Goal: Task Accomplishment & Management: Use online tool/utility

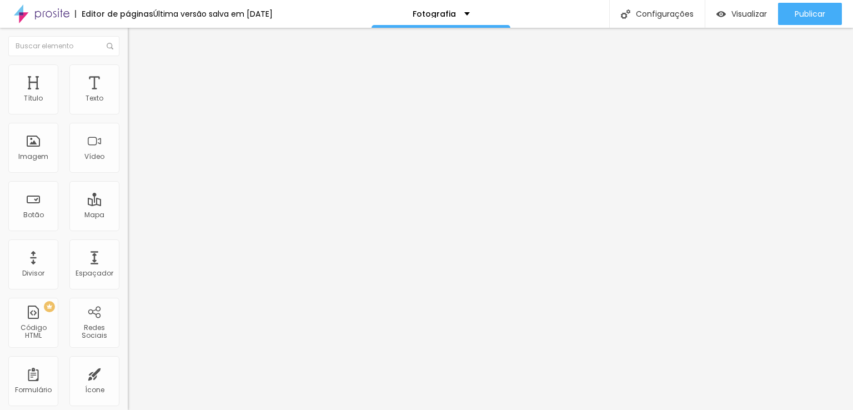
click at [128, 104] on input "text" at bounding box center [194, 98] width 133 height 11
paste input "[URL][DOMAIN_NAME]"
type input "[URL][DOMAIN_NAME]"
click at [128, 72] on img at bounding box center [133, 69] width 10 height 10
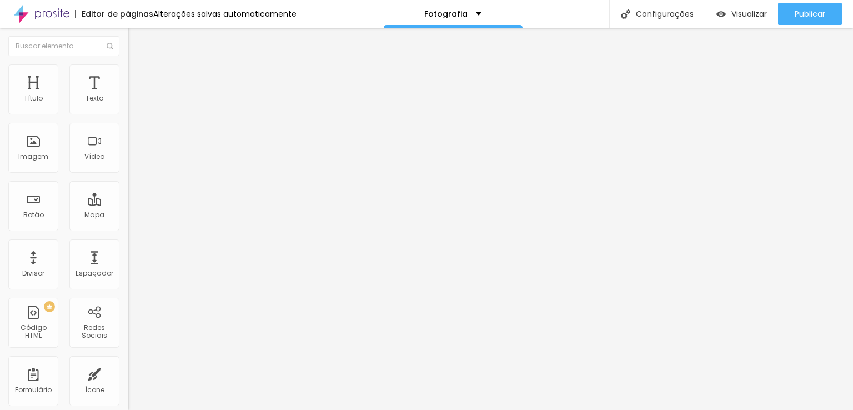
scroll to position [0, 0]
drag, startPoint x: 116, startPoint y: 118, endPoint x: 98, endPoint y: 118, distance: 17.8
type input "90"
click at [128, 114] on input "range" at bounding box center [164, 109] width 72 height 9
type input "90"
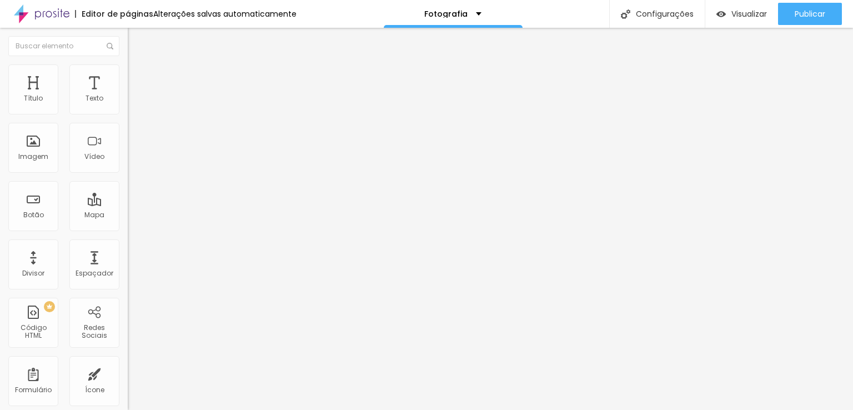
drag, startPoint x: 98, startPoint y: 118, endPoint x: 91, endPoint y: 118, distance: 7.2
type input "87"
click at [128, 114] on input "range" at bounding box center [164, 109] width 72 height 9
type input "83"
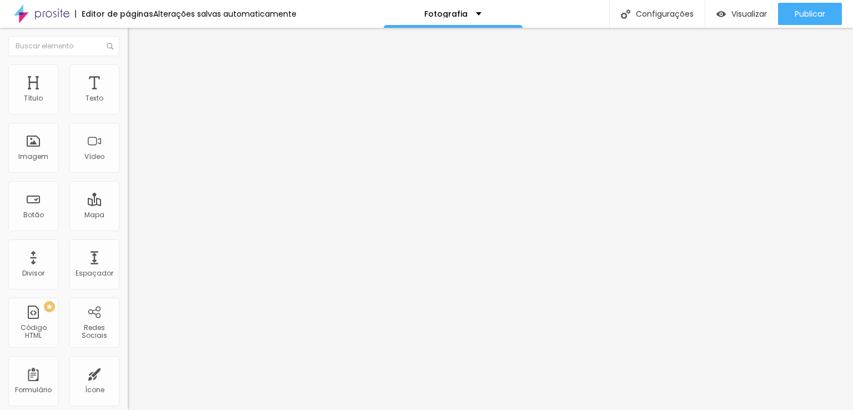
type input "73"
drag, startPoint x: 90, startPoint y: 118, endPoint x: 76, endPoint y: 115, distance: 15.2
type input "73"
click at [128, 114] on input "range" at bounding box center [164, 109] width 72 height 9
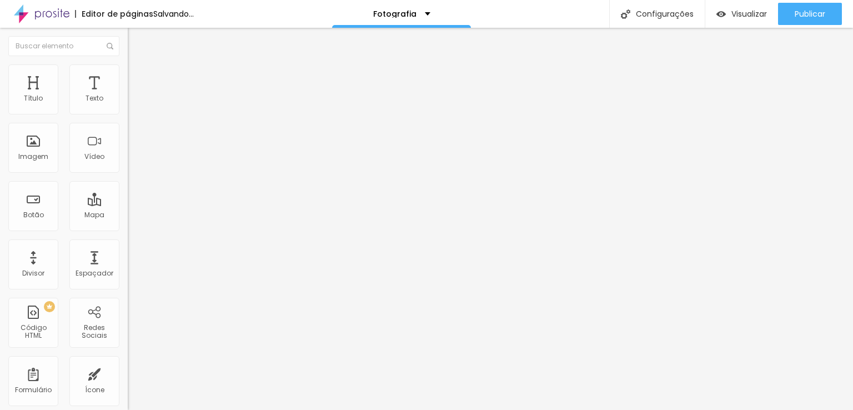
type input "77"
type input "79"
type input "81"
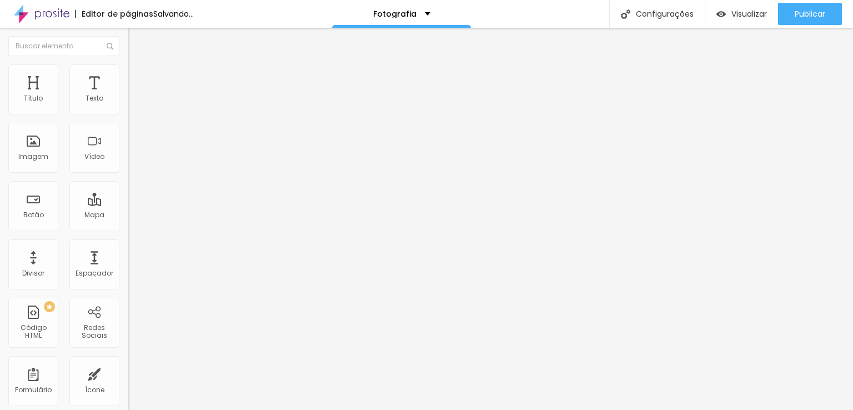
type input "81"
type input "92"
type input "93"
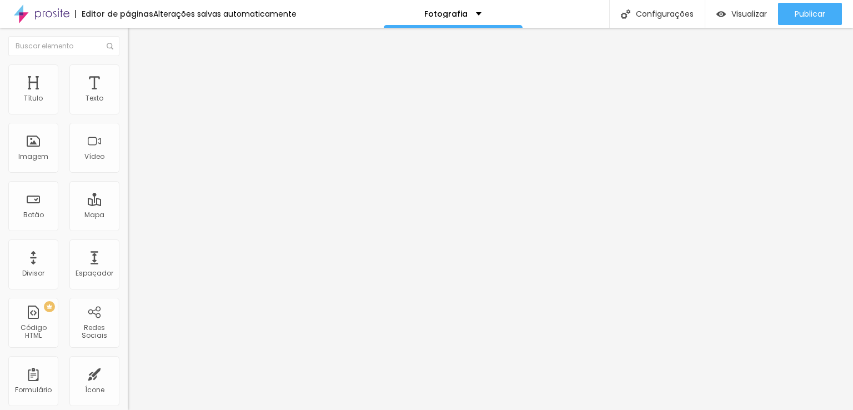
type input "97"
type input "98"
type input "100"
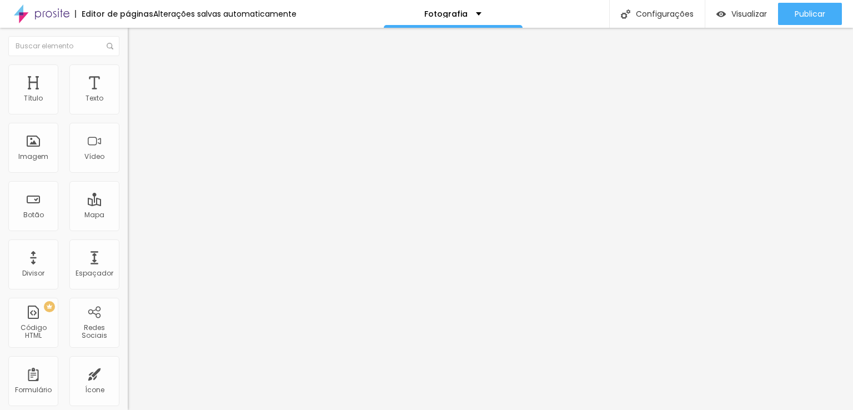
type input "100"
type input "84"
type input "82"
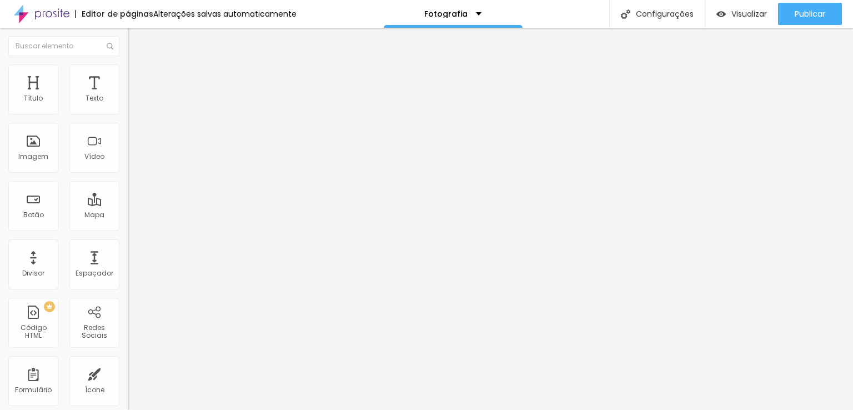
type input "80"
type input "79"
type input "77"
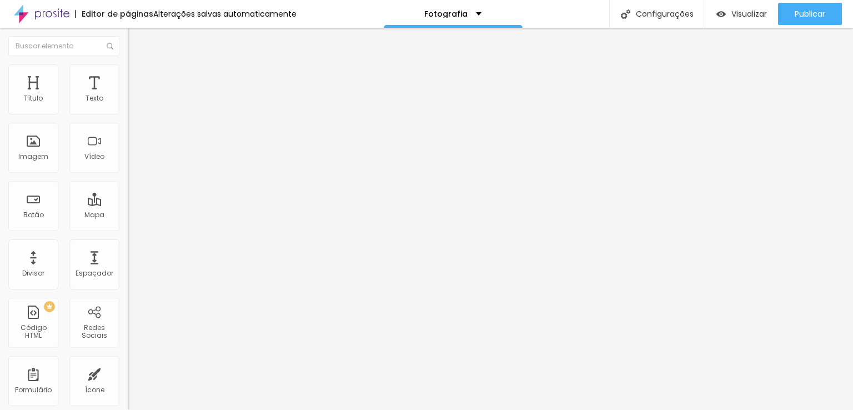
type input "77"
type input "76"
type input "69"
drag, startPoint x: 76, startPoint y: 115, endPoint x: 69, endPoint y: 121, distance: 8.7
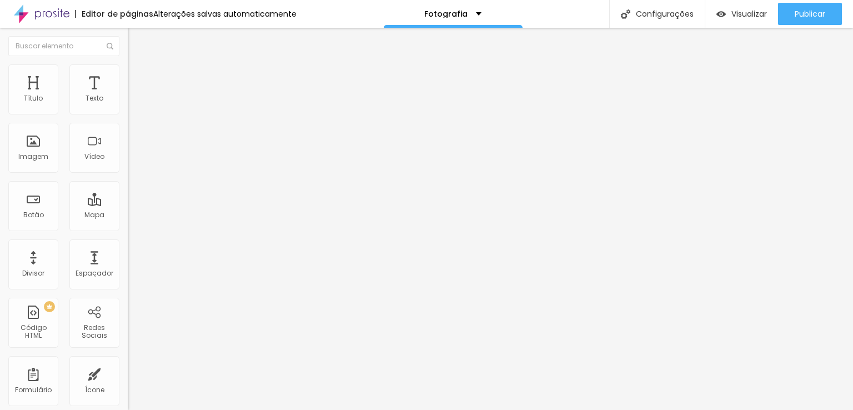
type input "69"
click at [128, 114] on input "range" at bounding box center [164, 109] width 72 height 9
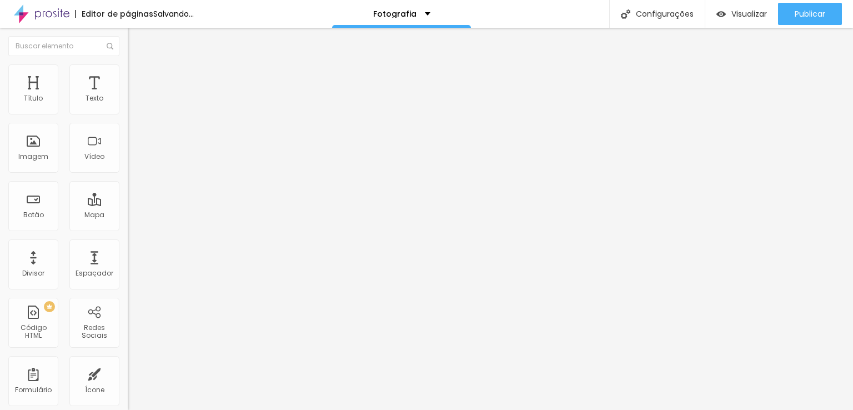
click at [128, 114] on input "range" at bounding box center [164, 109] width 72 height 9
type input "70"
click at [128, 114] on input "range" at bounding box center [164, 109] width 72 height 9
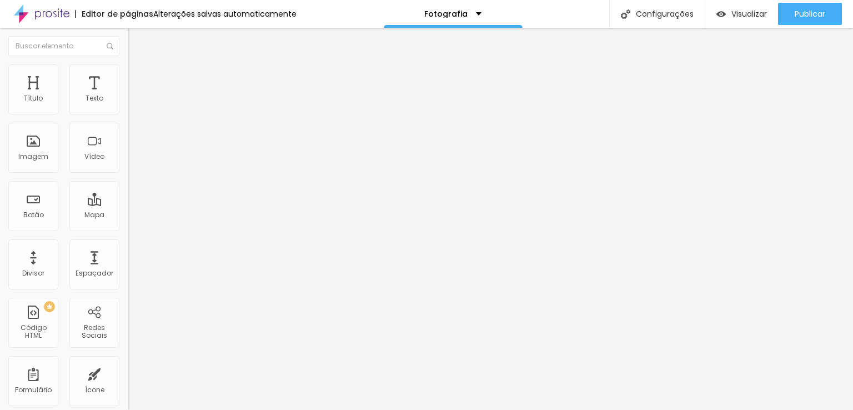
click at [128, 76] on li "Avançado" at bounding box center [192, 81] width 128 height 11
type input "16"
type input "28"
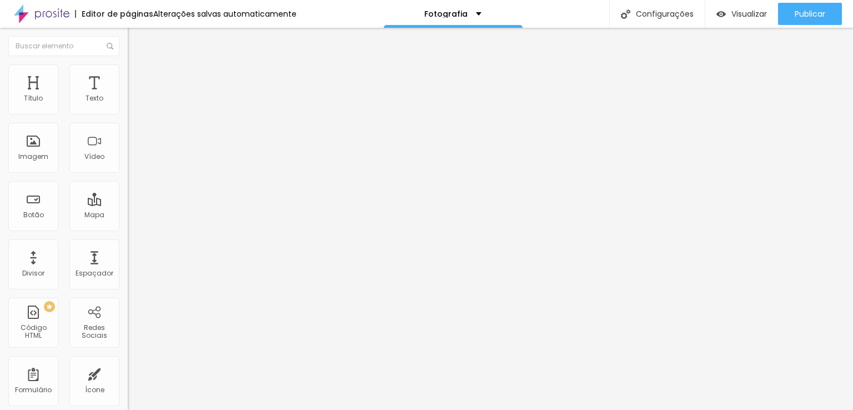
type input "29"
type input "30"
type input "31"
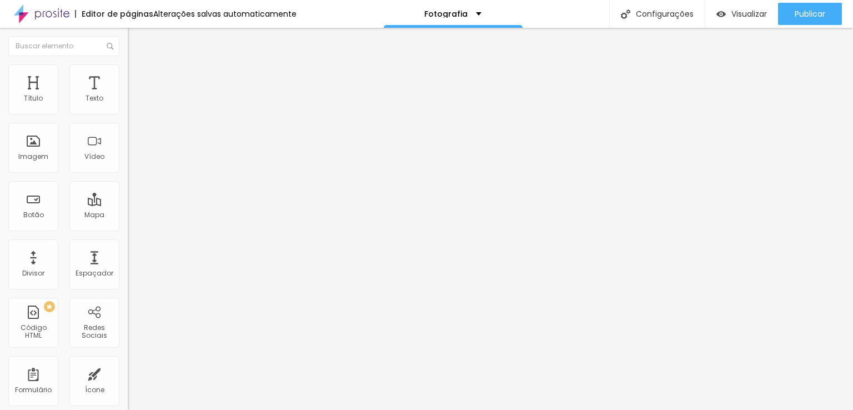
type input "31"
type input "32"
type input "43"
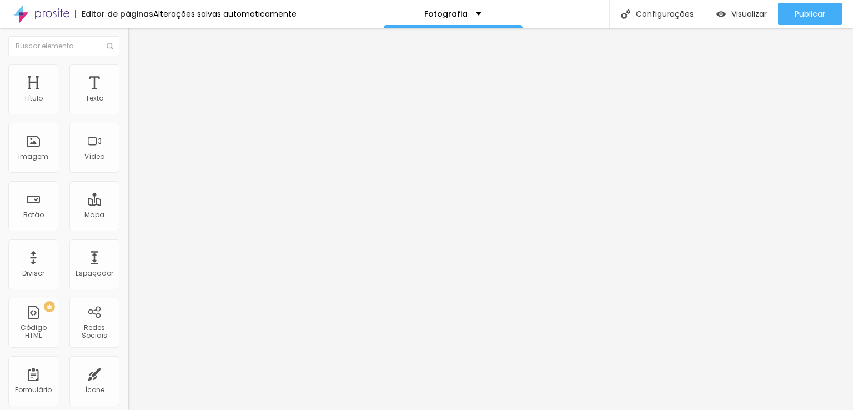
type input "39"
type input "37"
type input "34"
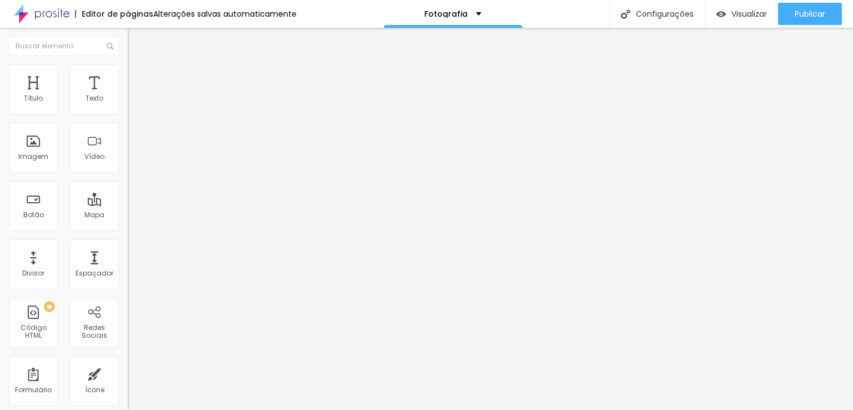
type input "34"
type input "33"
type input "30"
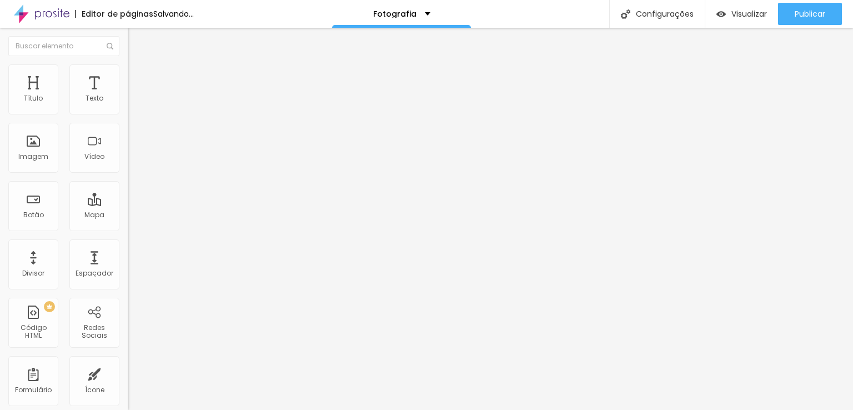
type input "28"
type input "27"
type input "25"
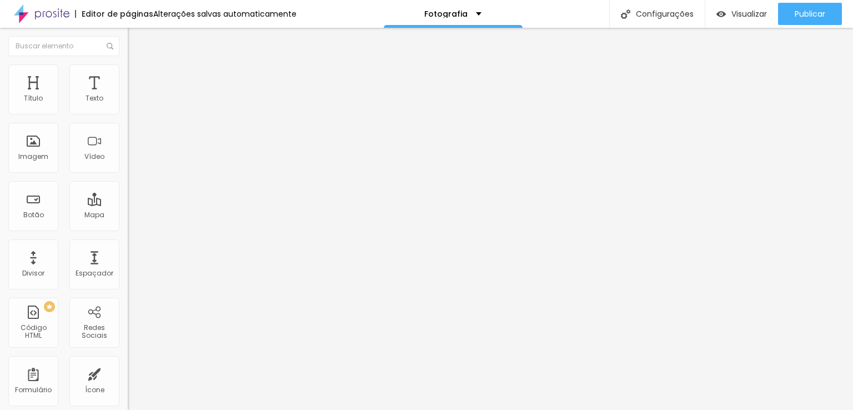
type input "25"
type input "24"
type input "23"
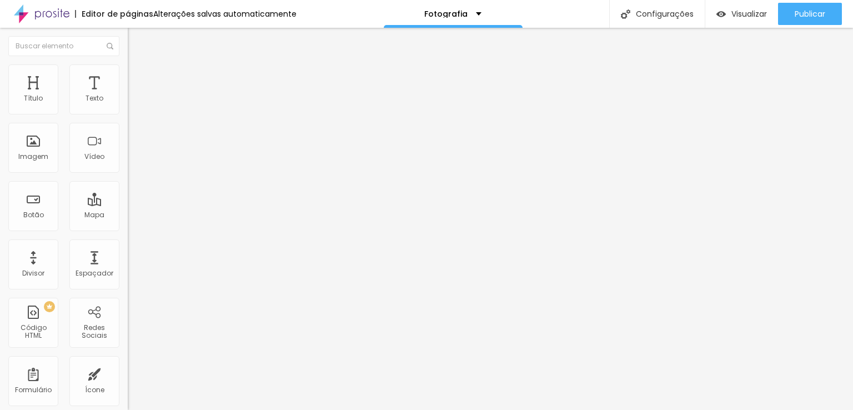
drag, startPoint x: 34, startPoint y: 109, endPoint x: 39, endPoint y: 108, distance: 5.8
type input "23"
click at [128, 215] on input "range" at bounding box center [164, 219] width 72 height 9
type input "9"
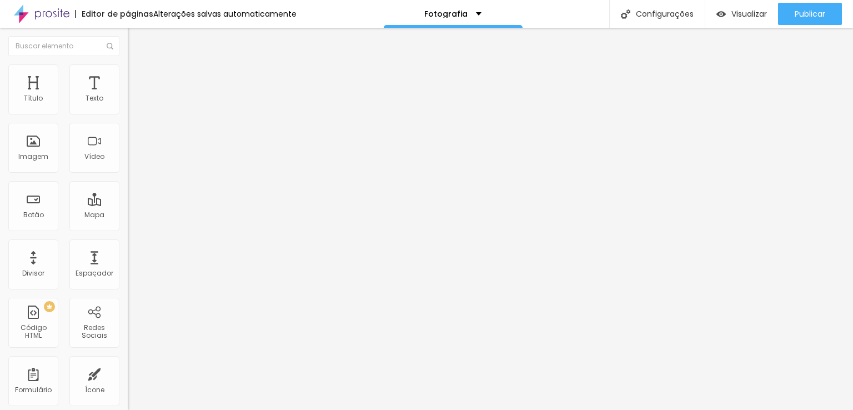
type input "9"
type input "29"
type input "32"
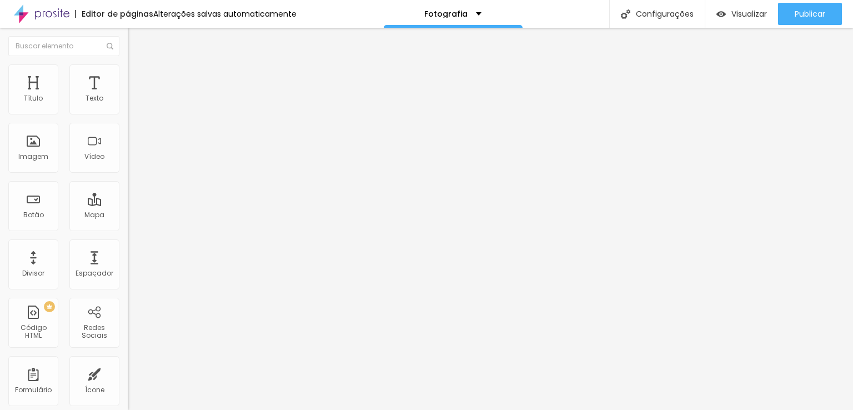
type input "34"
drag, startPoint x: 28, startPoint y: 130, endPoint x: 46, endPoint y: 130, distance: 17.2
click at [128, 373] on input "range" at bounding box center [164, 377] width 72 height 9
type input "37"
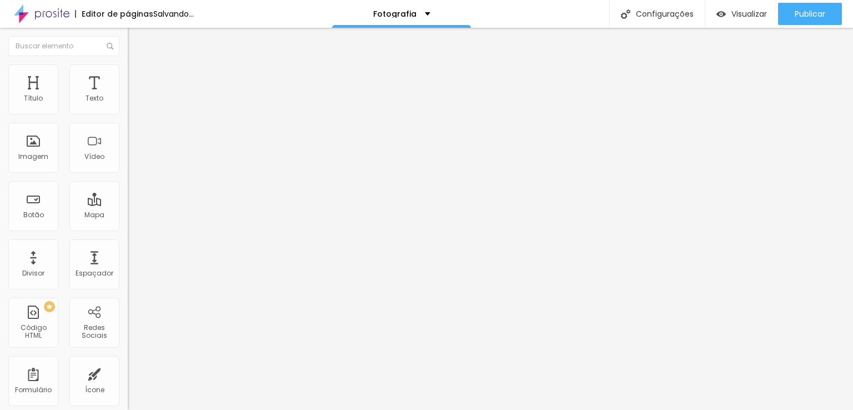
type input "37"
type input "44"
click at [128, 373] on input "range" at bounding box center [164, 377] width 72 height 9
type input "35"
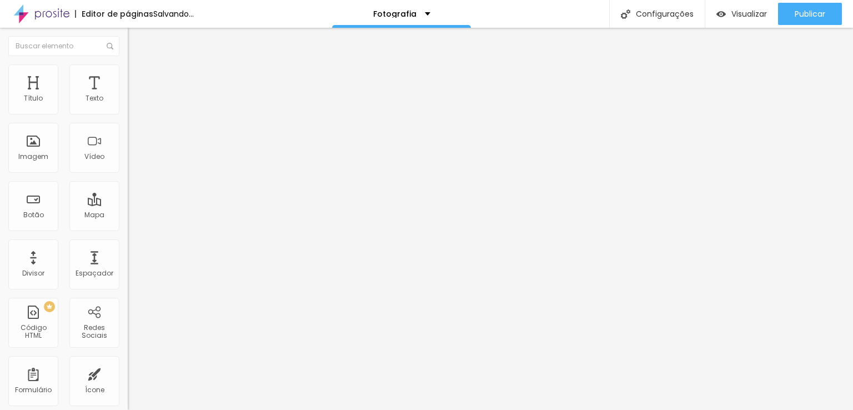
type input "35"
type input "29"
type input "24"
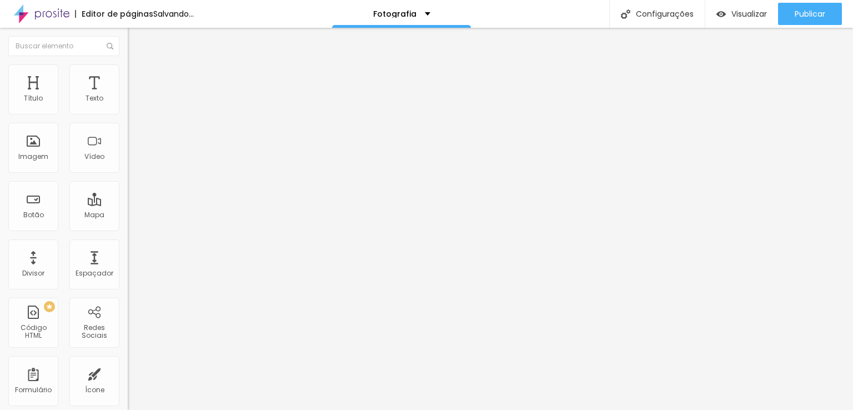
type input "23"
type input "22"
type input "21"
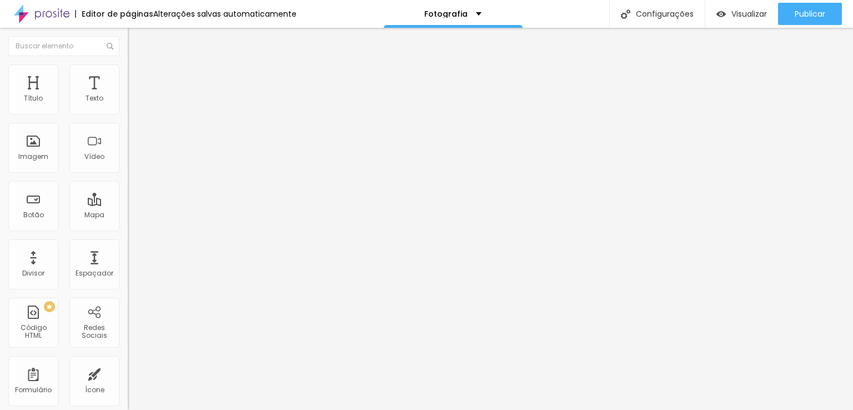
type input "21"
type input "20"
type input "19"
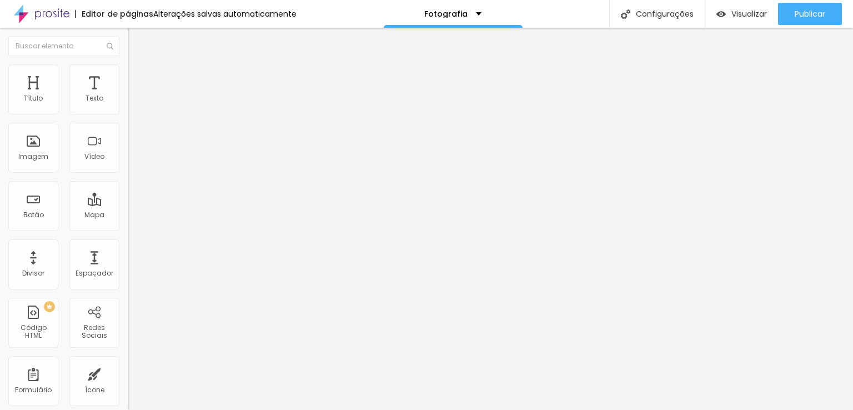
type input "18"
drag, startPoint x: 52, startPoint y: 130, endPoint x: 36, endPoint y: 126, distance: 16.7
type input "17"
click at [128, 373] on input "range" at bounding box center [164, 377] width 72 height 9
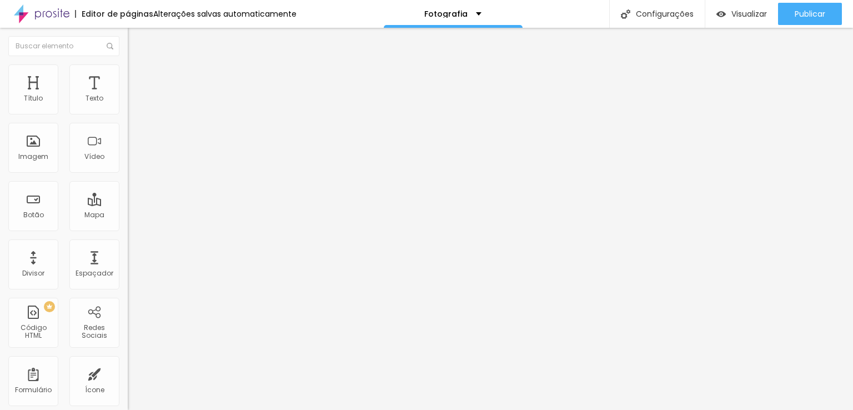
type input "17"
click at [128, 373] on input "range" at bounding box center [164, 377] width 72 height 9
click at [136, 38] on img "button" at bounding box center [140, 40] width 9 height 9
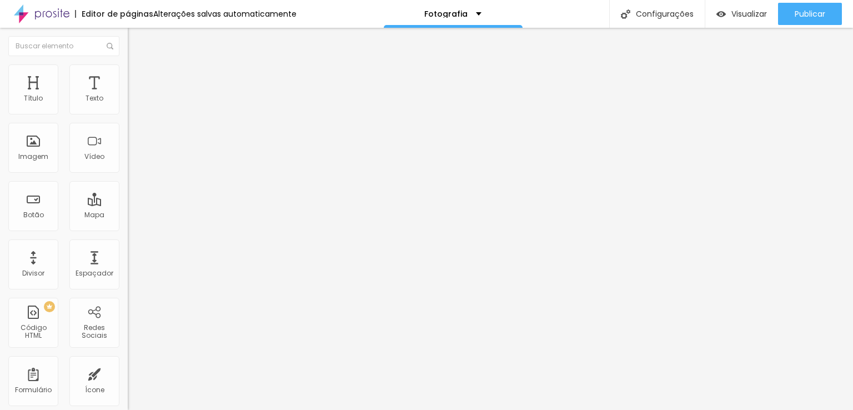
click at [136, 38] on img "button" at bounding box center [140, 40] width 9 height 9
click at [128, 76] on img at bounding box center [133, 81] width 10 height 10
drag, startPoint x: 78, startPoint y: 112, endPoint x: 69, endPoint y: 112, distance: 8.9
click at [128, 215] on input "range" at bounding box center [164, 219] width 72 height 9
click at [128, 215] on div at bounding box center [192, 220] width 128 height 10
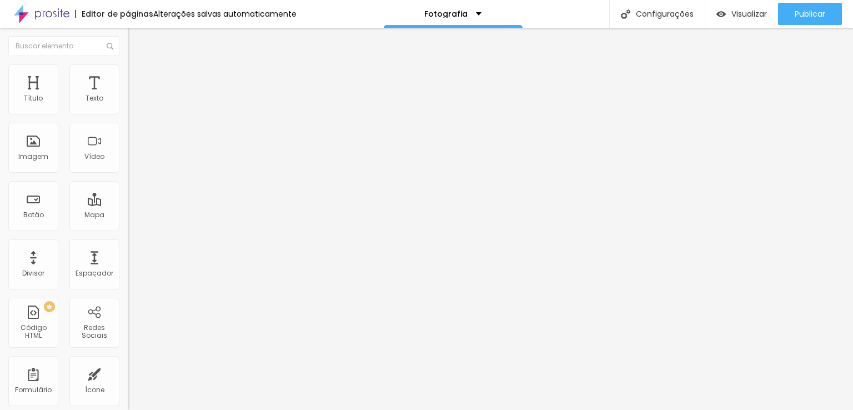
click at [128, 215] on div at bounding box center [192, 220] width 128 height 10
drag, startPoint x: 57, startPoint y: 112, endPoint x: 51, endPoint y: 112, distance: 6.1
type input "25"
drag, startPoint x: 50, startPoint y: 112, endPoint x: 76, endPoint y: 116, distance: 25.9
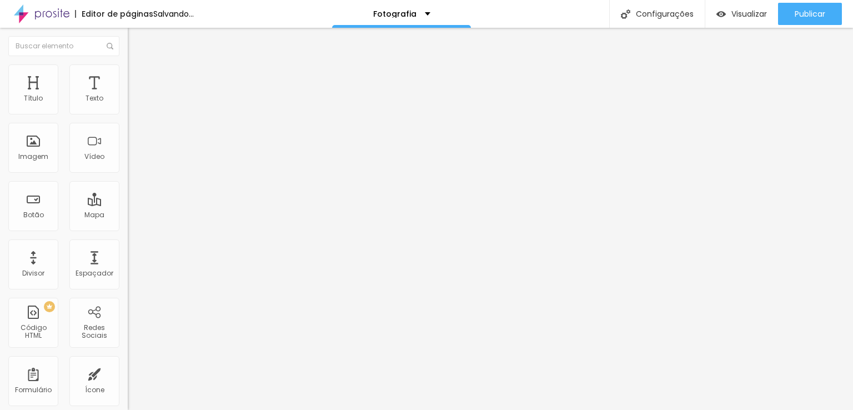
click at [128, 215] on input "range" at bounding box center [164, 219] width 72 height 9
drag, startPoint x: 78, startPoint y: 117, endPoint x: 51, endPoint y: 109, distance: 28.1
click at [128, 215] on input "range" at bounding box center [164, 219] width 72 height 9
type input "50"
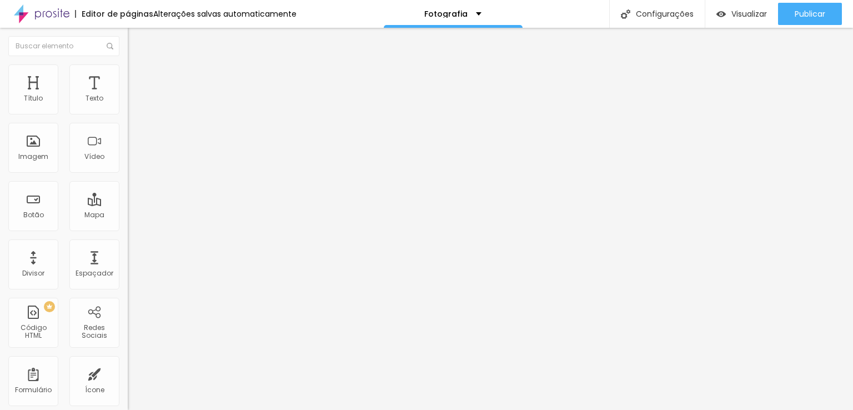
drag, startPoint x: 51, startPoint y: 109, endPoint x: 127, endPoint y: 113, distance: 76.1
type input "50"
click at [128, 215] on input "range" at bounding box center [164, 219] width 72 height 9
click at [128, 69] on img at bounding box center [133, 69] width 10 height 10
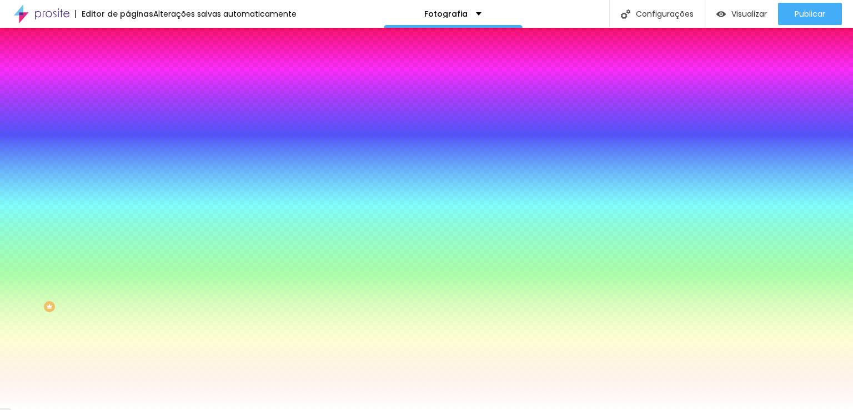
click at [128, 63] on img at bounding box center [133, 58] width 10 height 10
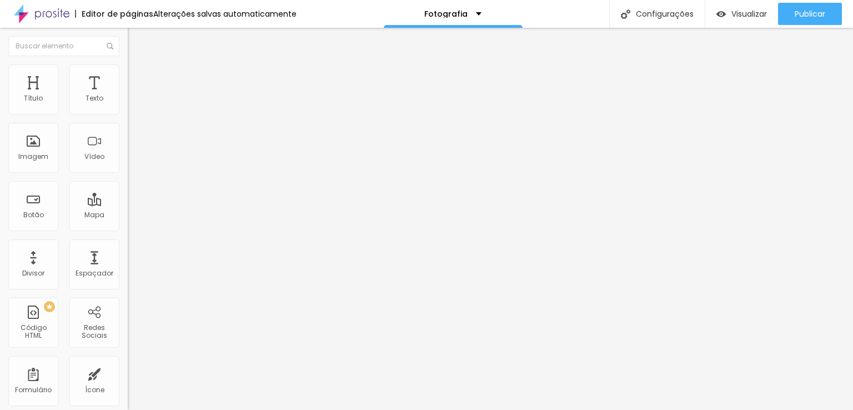
click at [128, 63] on img at bounding box center [133, 58] width 10 height 10
click at [128, 72] on li "Estilo" at bounding box center [192, 69] width 128 height 11
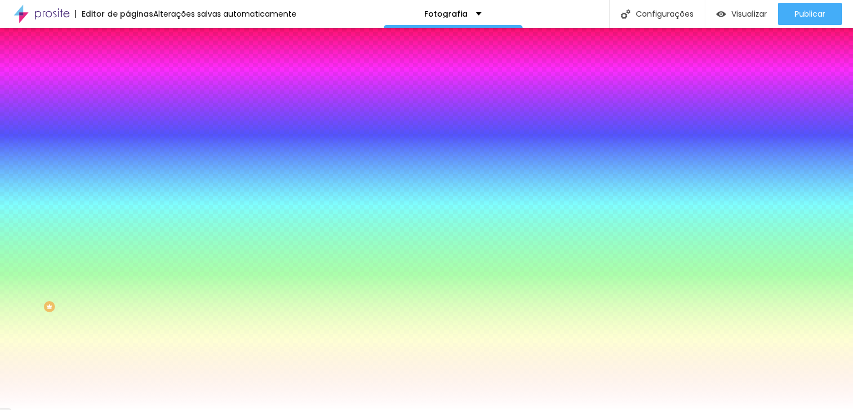
click at [128, 76] on img at bounding box center [133, 81] width 10 height 10
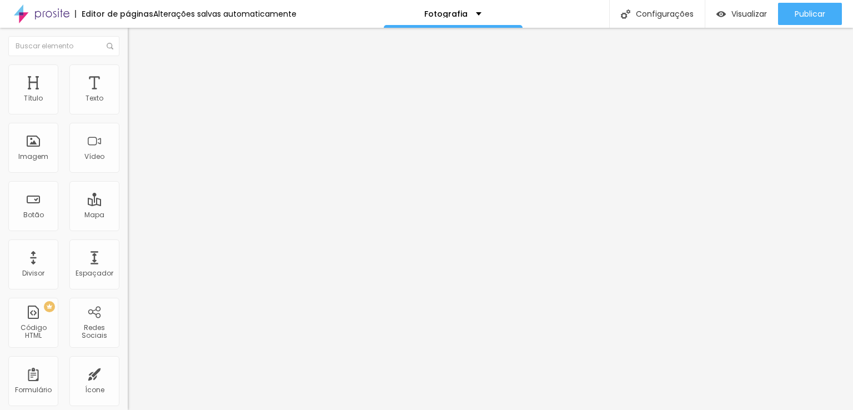
click at [136, 36] on img "button" at bounding box center [140, 40] width 9 height 9
click at [128, 70] on img at bounding box center [133, 69] width 10 height 10
click at [128, 76] on img at bounding box center [133, 81] width 10 height 10
click at [136, 38] on img "button" at bounding box center [140, 40] width 9 height 9
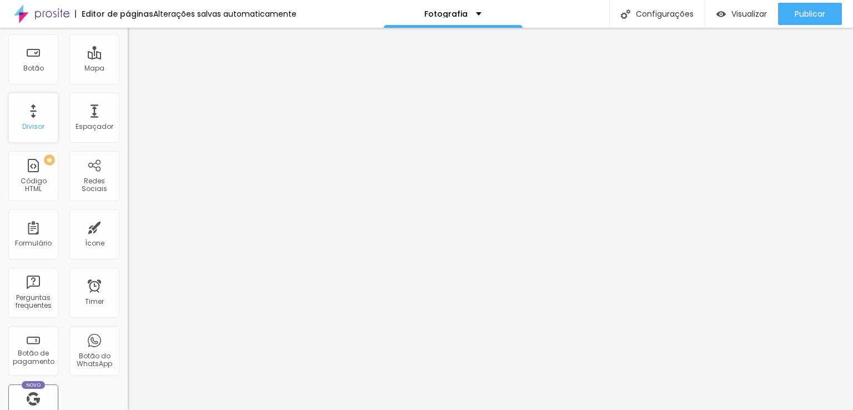
scroll to position [167, 0]
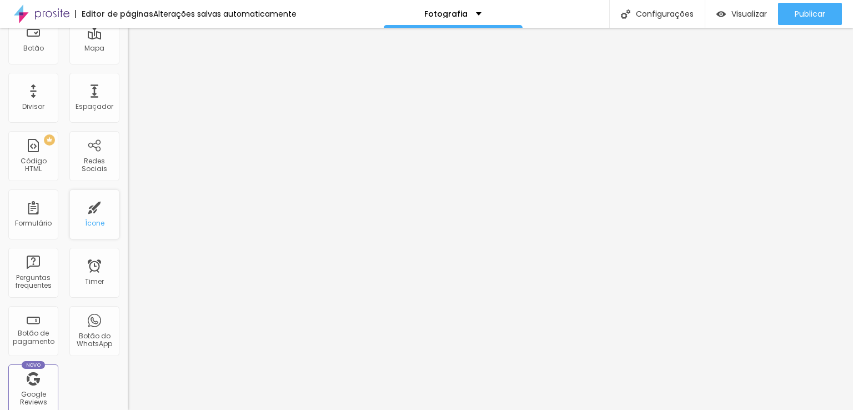
click at [92, 207] on div "Ícone" at bounding box center [94, 214] width 50 height 50
click at [90, 214] on div "Ícone" at bounding box center [94, 214] width 50 height 50
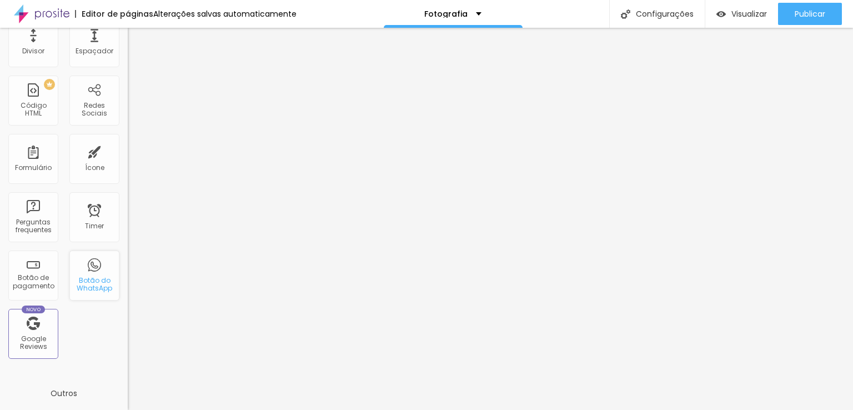
click at [89, 280] on div "Botão do WhatsApp" at bounding box center [94, 284] width 44 height 16
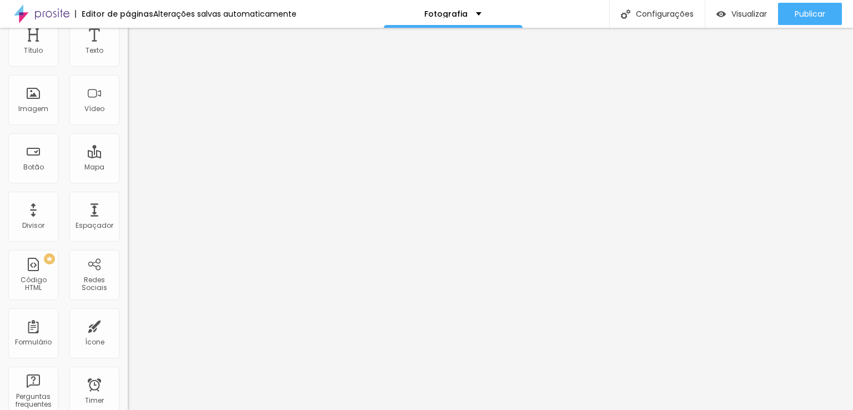
scroll to position [0, 0]
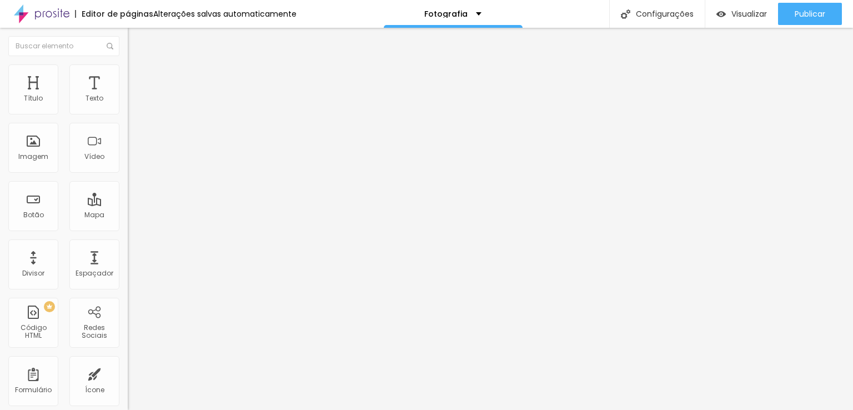
click at [136, 38] on img "button" at bounding box center [140, 40] width 9 height 9
click at [128, 76] on img at bounding box center [133, 81] width 10 height 10
click at [136, 42] on img "button" at bounding box center [140, 40] width 9 height 9
click at [128, 72] on li "Estilo" at bounding box center [192, 69] width 128 height 11
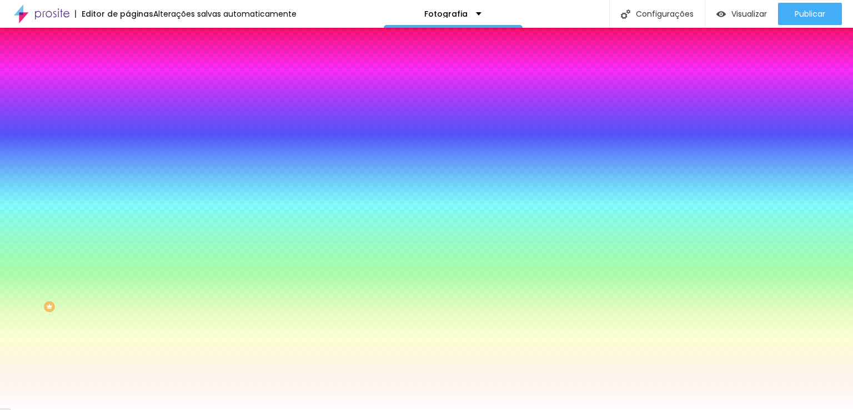
click at [128, 76] on img at bounding box center [133, 81] width 10 height 10
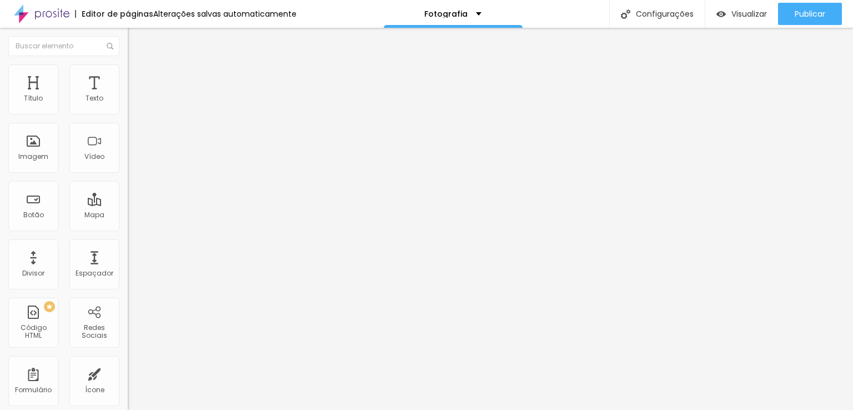
type input "45"
type input "15"
type input "0"
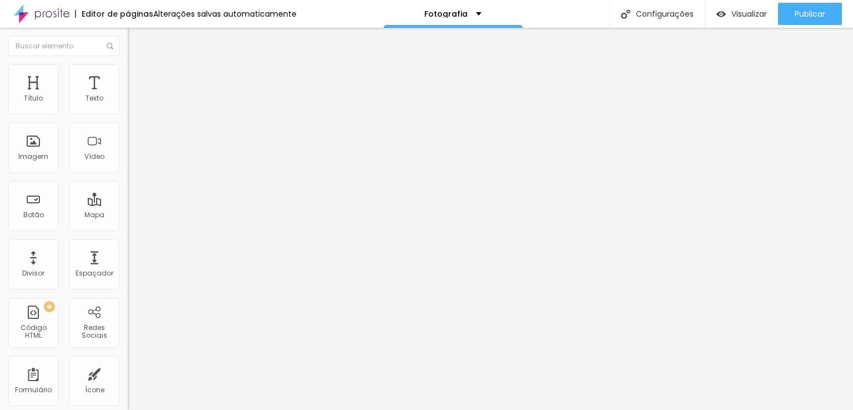
type input "0"
drag, startPoint x: 78, startPoint y: 109, endPoint x: 18, endPoint y: 111, distance: 60.0
click at [128, 215] on input "range" at bounding box center [164, 219] width 72 height 9
drag, startPoint x: 0, startPoint y: 113, endPoint x: 87, endPoint y: 108, distance: 87.3
click at [128, 108] on div "0 px Espaçamento Interno ID Html Classes Html Visível nos dispositivos Celular …" at bounding box center [192, 242] width 128 height 310
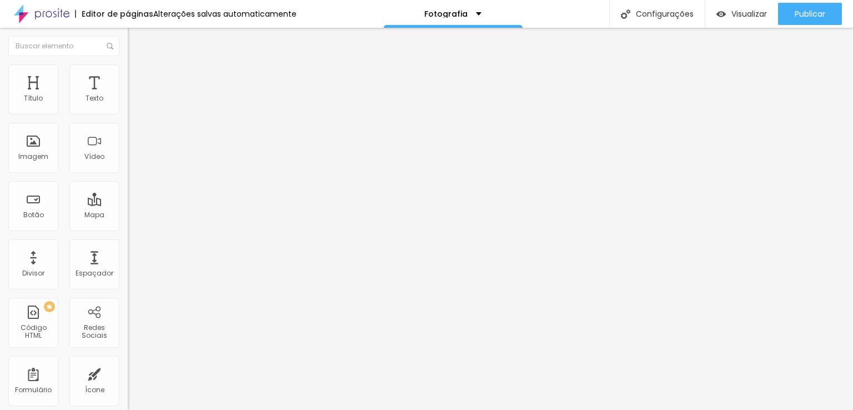
type input "30"
click at [128, 215] on input "range" at bounding box center [164, 219] width 72 height 9
type input "30"
type input "25"
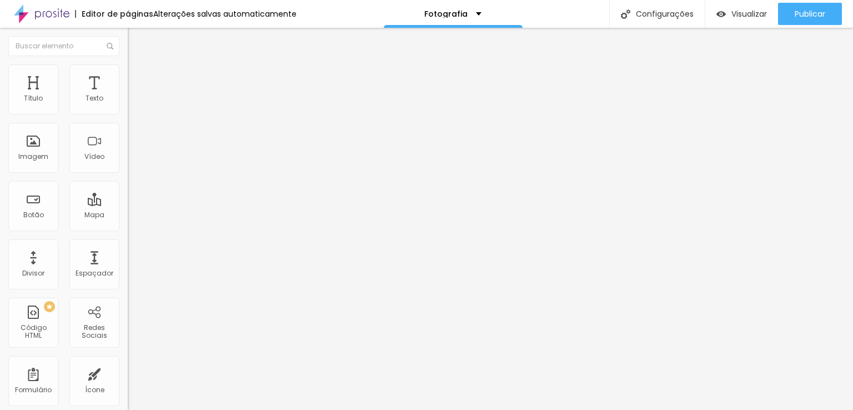
type input "45"
drag, startPoint x: 72, startPoint y: 109, endPoint x: 40, endPoint y: 117, distance: 32.6
click at [128, 117] on div "45 px Espaçamento Interno" at bounding box center [192, 165] width 128 height 157
drag, startPoint x: 71, startPoint y: 109, endPoint x: 58, endPoint y: 109, distance: 12.8
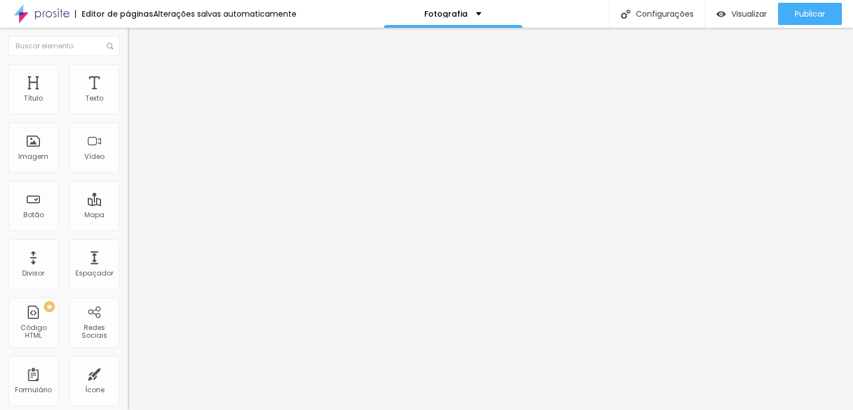
click at [128, 215] on input "range" at bounding box center [164, 219] width 72 height 9
type input "30"
click at [128, 215] on input "range" at bounding box center [164, 219] width 72 height 9
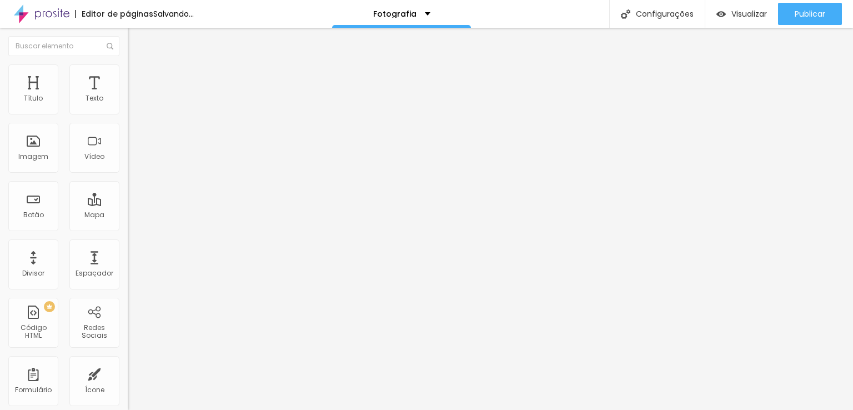
click at [128, 215] on input "range" at bounding box center [164, 219] width 72 height 9
click at [128, 73] on li "Estilo" at bounding box center [192, 69] width 128 height 11
type input "10"
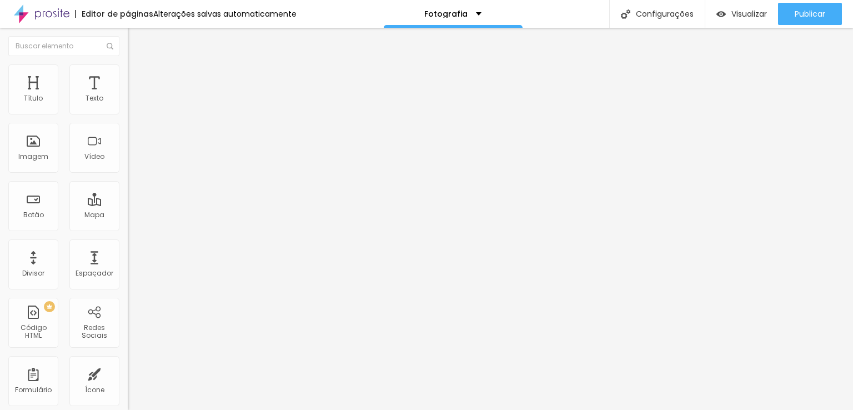
type input "10"
type input "79"
type input "96"
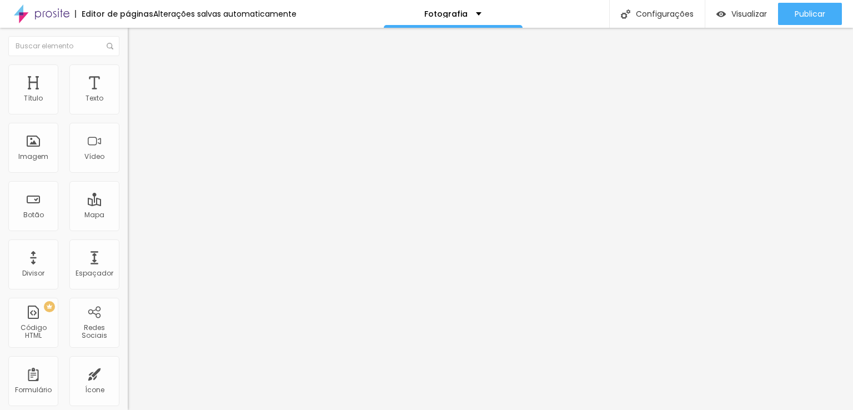
type input "128"
type input "200"
type input "194"
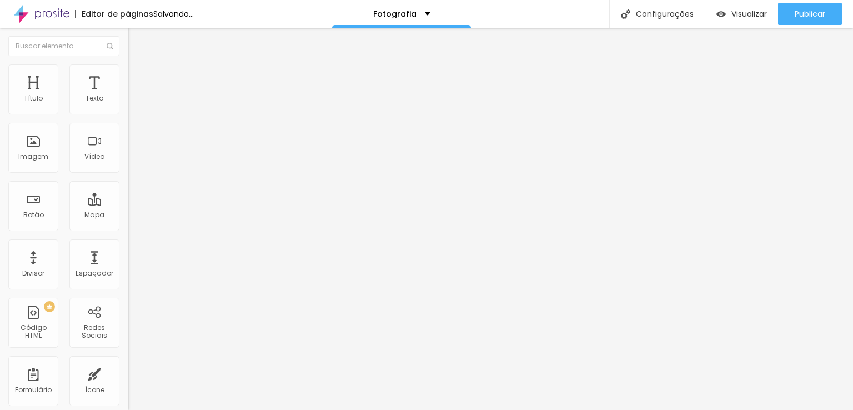
type input "194"
type input "58"
type input "0"
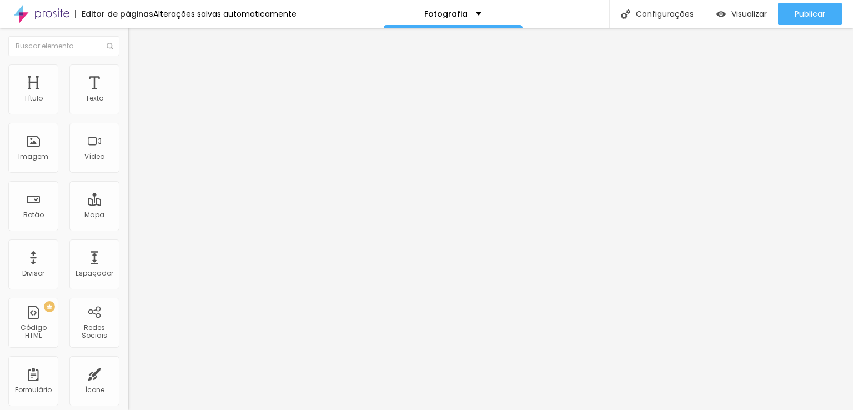
type input "15"
type input "178"
type input "200"
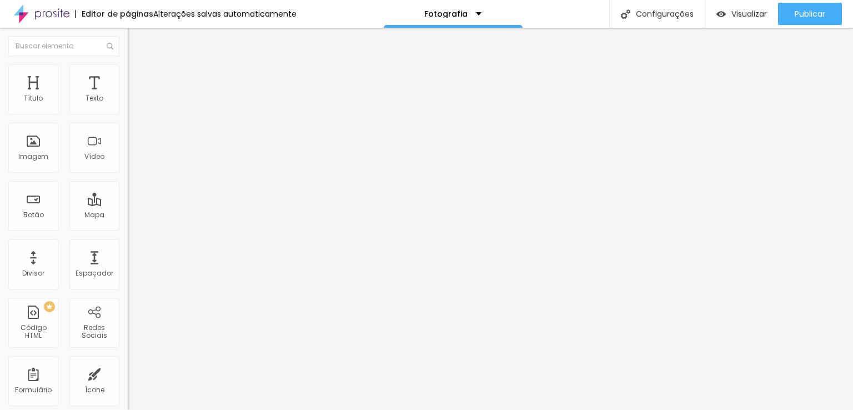
type input "200"
type input "35"
type input "0"
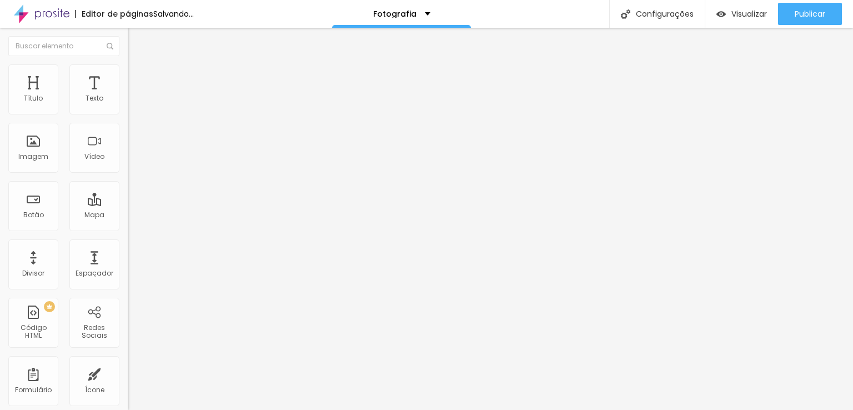
drag, startPoint x: 29, startPoint y: 140, endPoint x: 13, endPoint y: 146, distance: 16.5
click at [128, 244] on input "range" at bounding box center [164, 248] width 72 height 9
click at [128, 76] on img at bounding box center [133, 81] width 10 height 10
click at [138, 74] on span "Estilo" at bounding box center [146, 71] width 17 height 9
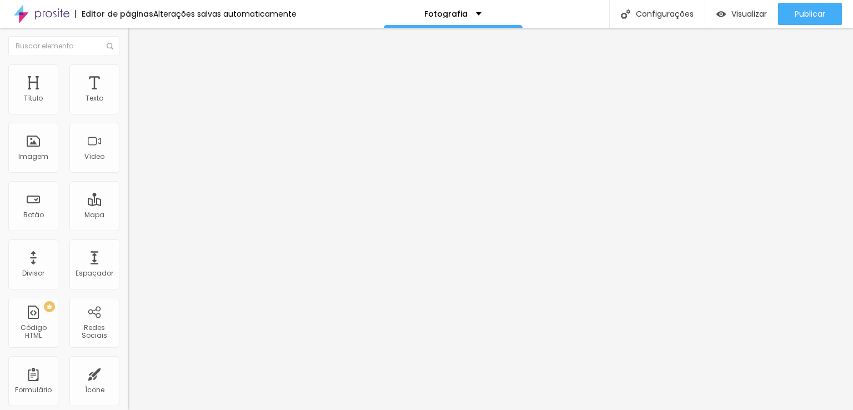
type input "90"
type input "85"
type input "80"
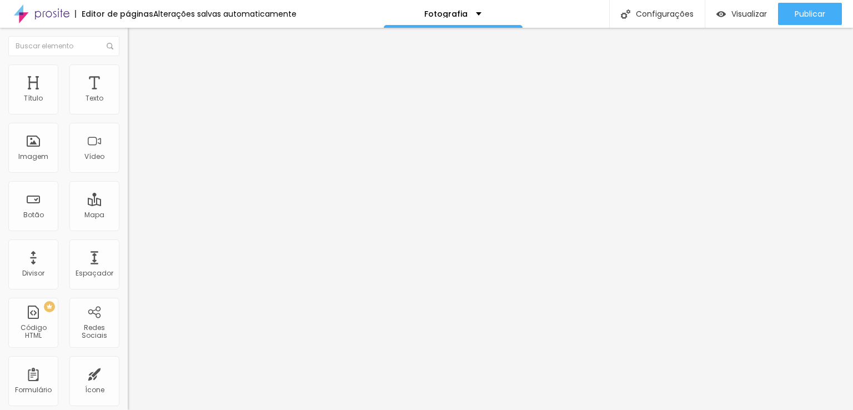
type input "80"
type input "65"
drag, startPoint x: 113, startPoint y: 120, endPoint x: 76, endPoint y: 123, distance: 37.3
type input "65"
click at [128, 114] on input "range" at bounding box center [164, 109] width 72 height 9
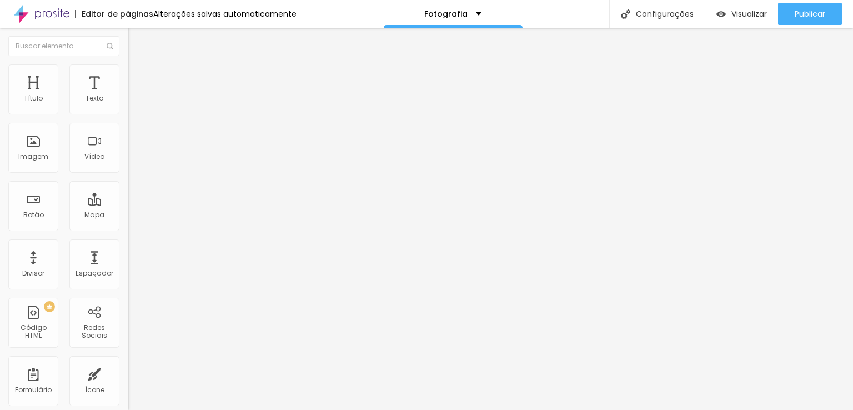
click at [128, 115] on div at bounding box center [192, 110] width 128 height 10
